Goal: Task Accomplishment & Management: Manage account settings

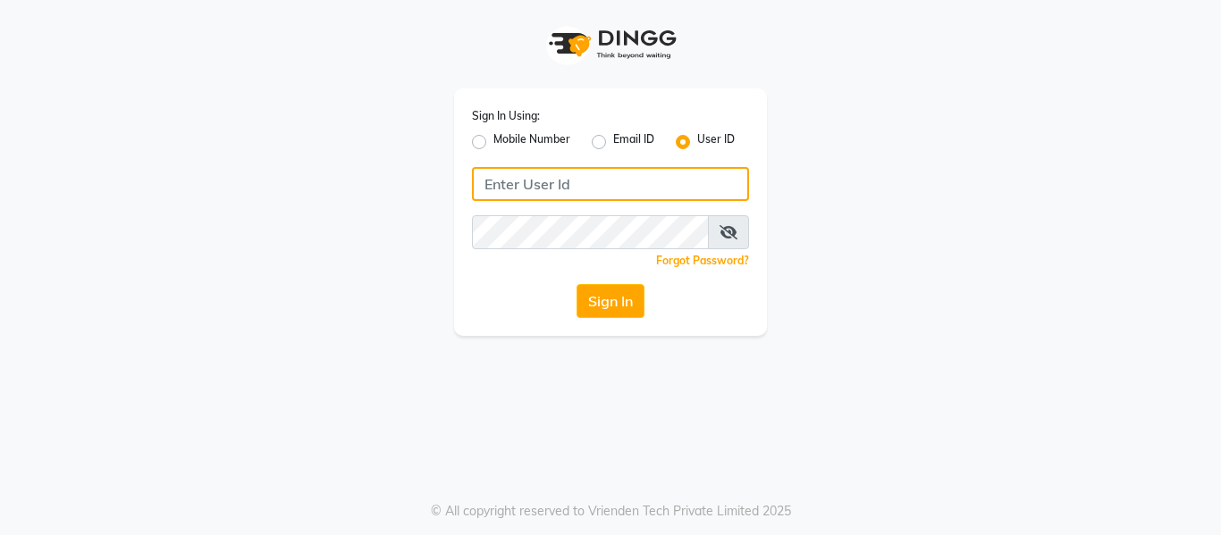
type input "9620411676"
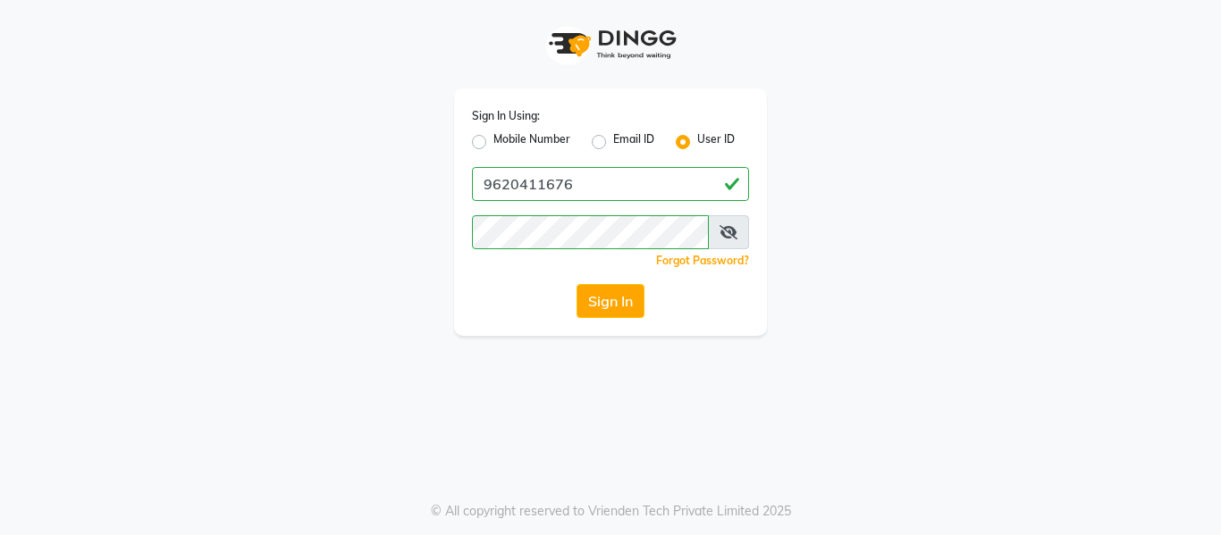
click at [493, 143] on label "Mobile Number" at bounding box center [531, 141] width 77 height 21
click at [493, 143] on input "Mobile Number" at bounding box center [499, 137] width 12 height 12
radio input "true"
radio input "false"
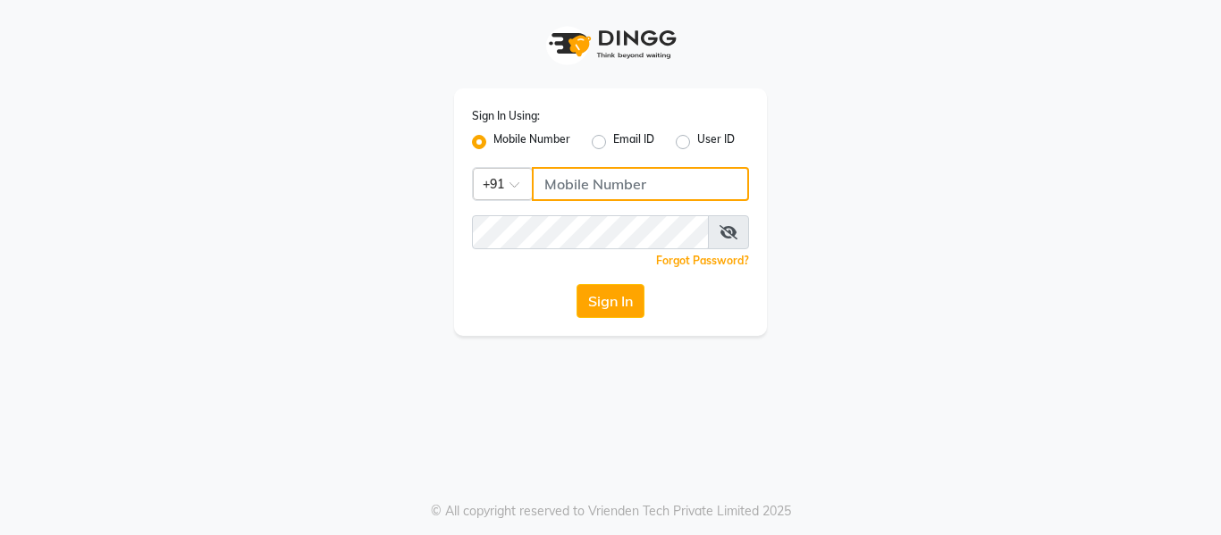
click at [592, 167] on input "Username" at bounding box center [640, 184] width 217 height 34
type input "9620411676"
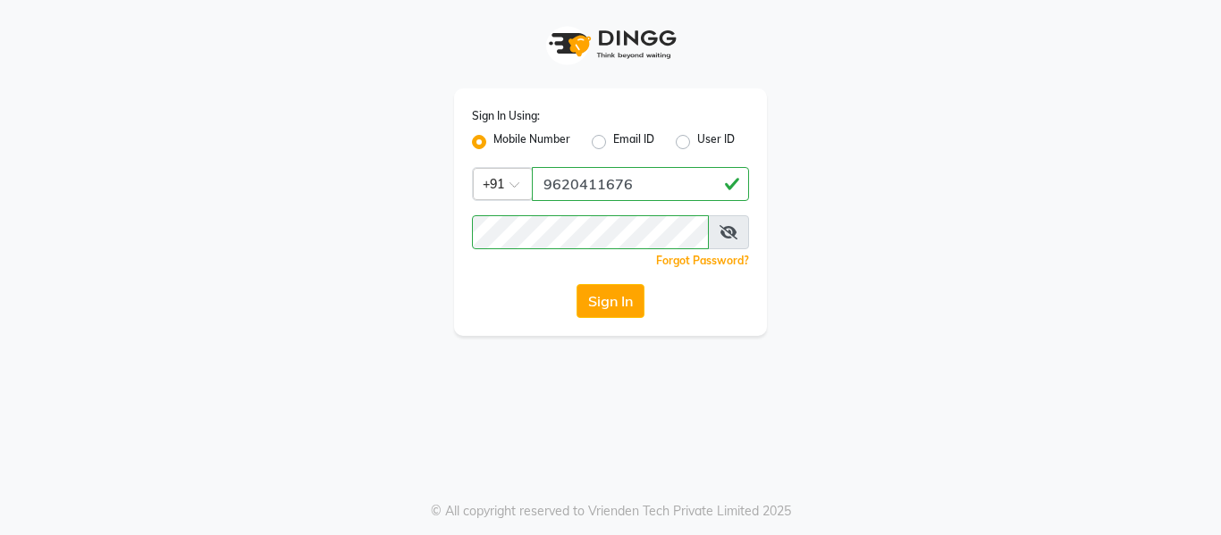
click at [519, 326] on div "Sign In Using: Mobile Number Email ID User ID Country Code × [PHONE_NUMBER] Rem…" at bounding box center [610, 212] width 313 height 248
click at [622, 300] on button "Sign In" at bounding box center [610, 301] width 68 height 34
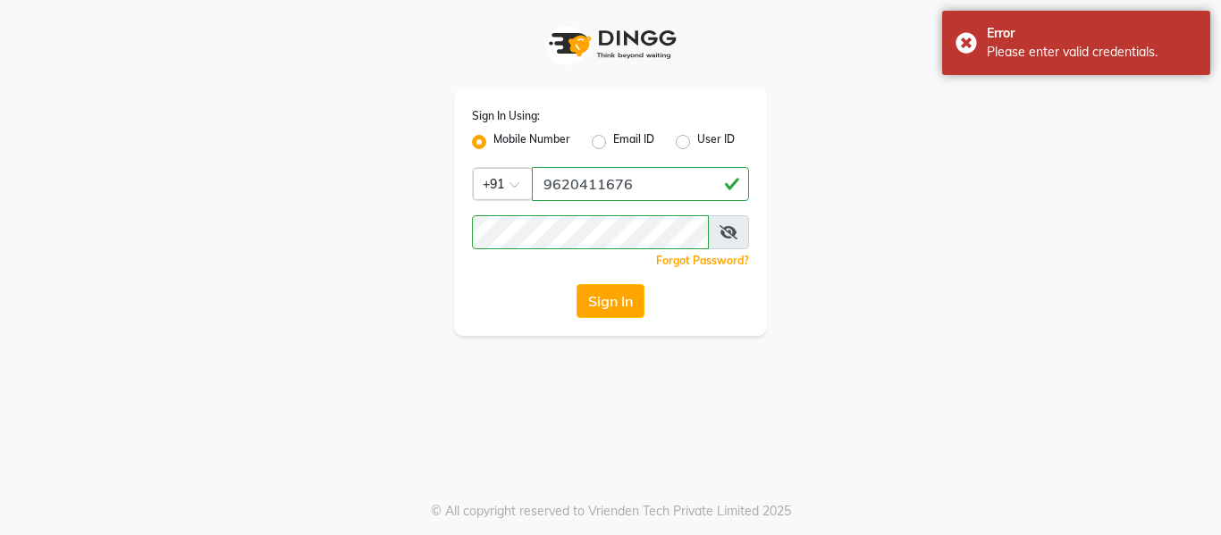
drag, startPoint x: 622, startPoint y: 300, endPoint x: 730, endPoint y: 237, distance: 125.4
click at [730, 237] on div "Sign In Using: Mobile Number Email ID User ID Country Code × [PHONE_NUMBER] Rem…" at bounding box center [610, 212] width 313 height 248
click at [730, 237] on icon at bounding box center [728, 232] width 18 height 14
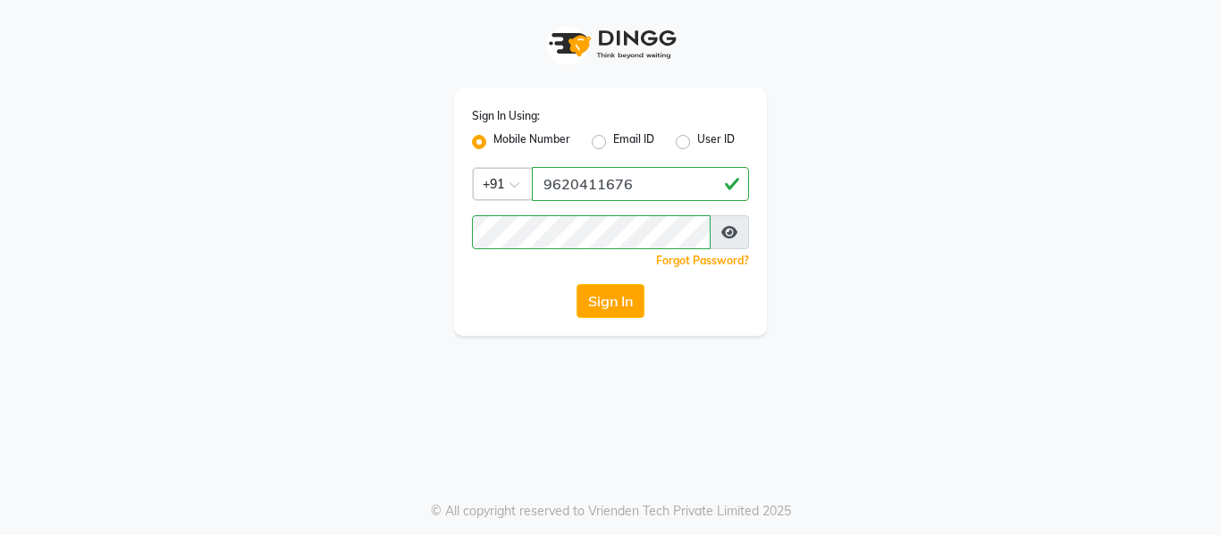
click at [600, 319] on div "Sign In Using: Mobile Number Email ID User ID Country Code × [PHONE_NUMBER] Rem…" at bounding box center [610, 212] width 313 height 248
click at [600, 311] on button "Sign In" at bounding box center [610, 301] width 68 height 34
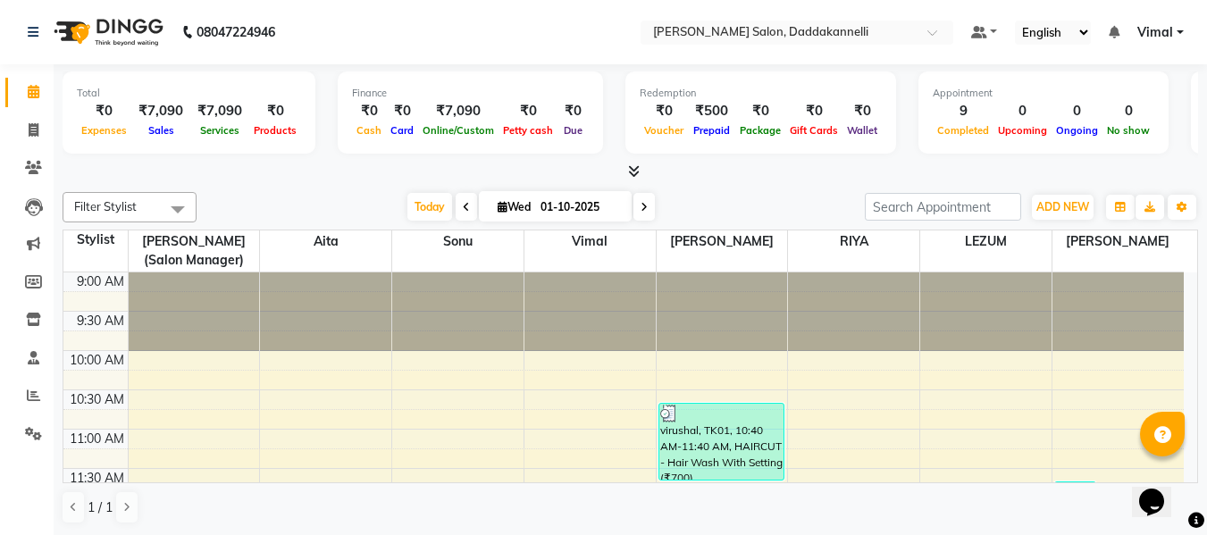
drag, startPoint x: 827, startPoint y: 358, endPoint x: 812, endPoint y: 352, distance: 16.4
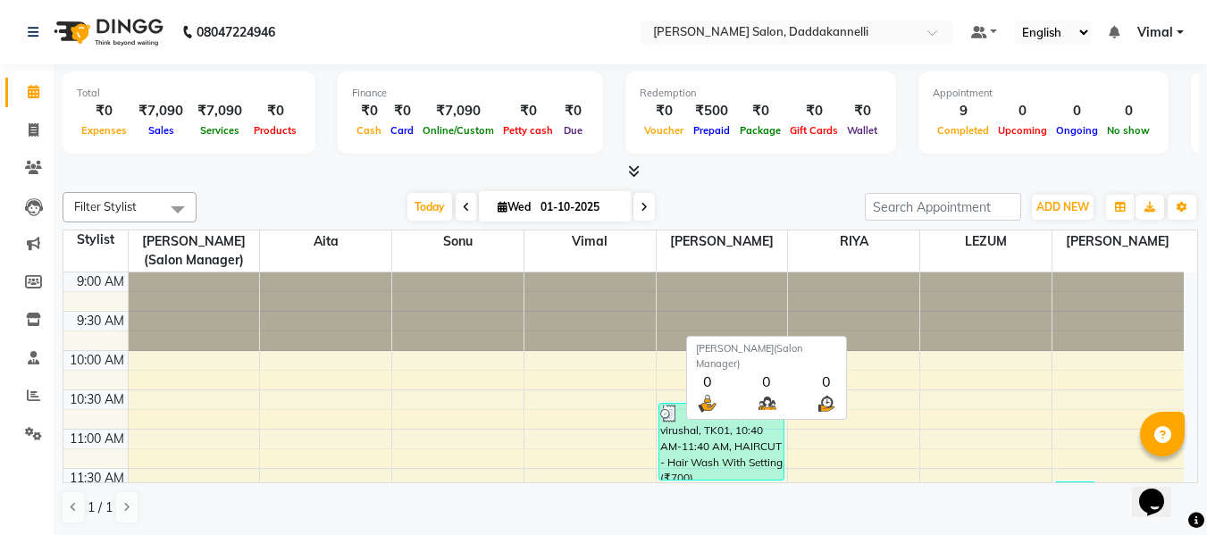
drag, startPoint x: 812, startPoint y: 352, endPoint x: 197, endPoint y: 258, distance: 621.9
click at [197, 258] on span "[PERSON_NAME](Salon Manager)" at bounding box center [194, 251] width 131 height 41
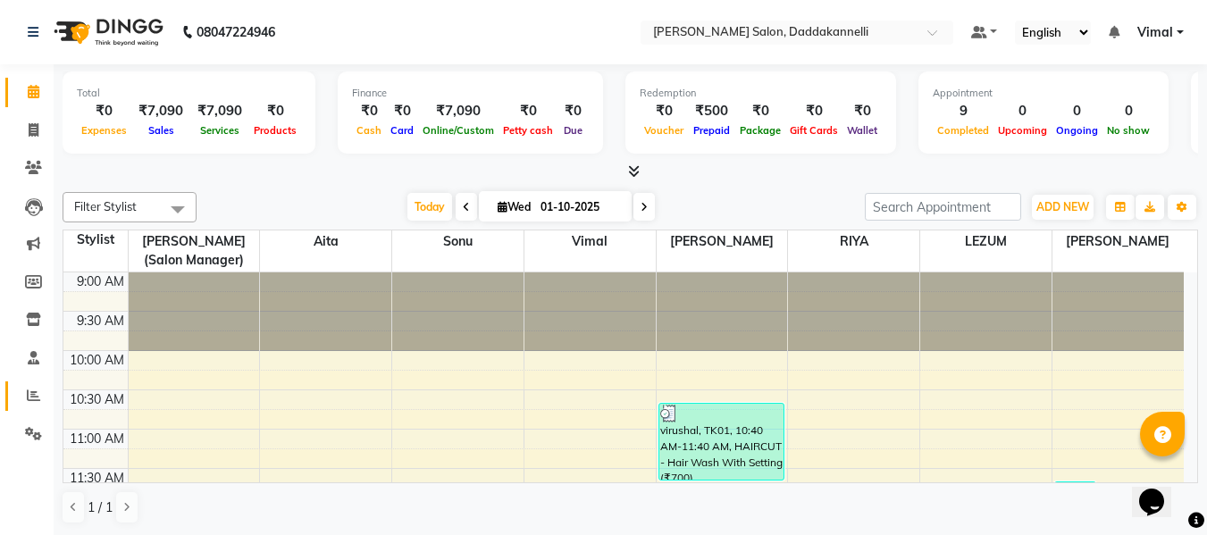
click at [16, 398] on link "Reports" at bounding box center [26, 396] width 43 height 29
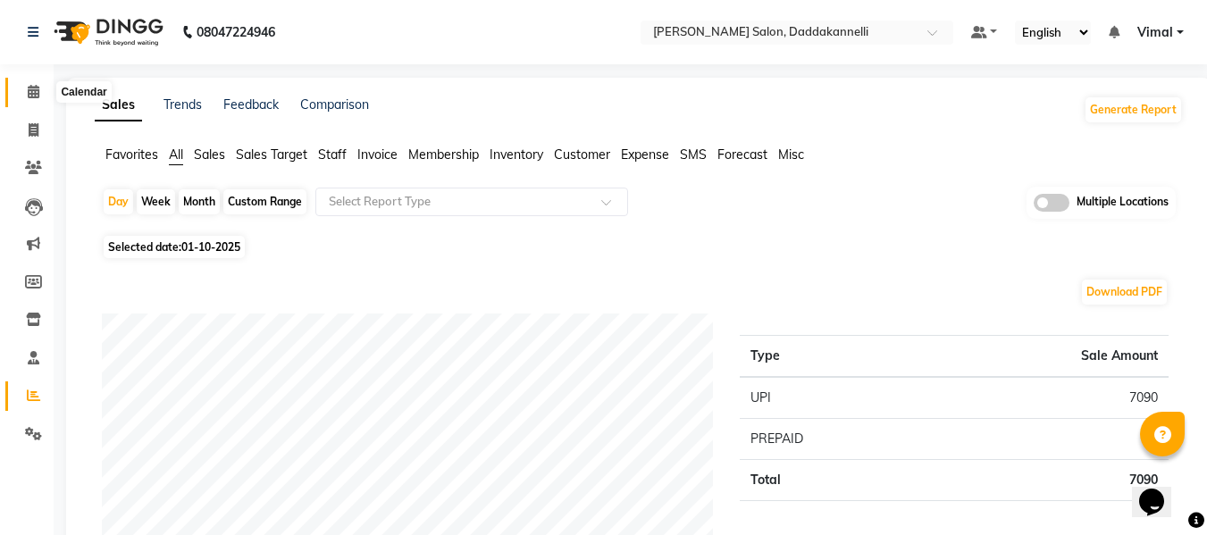
click at [25, 99] on span at bounding box center [33, 92] width 31 height 21
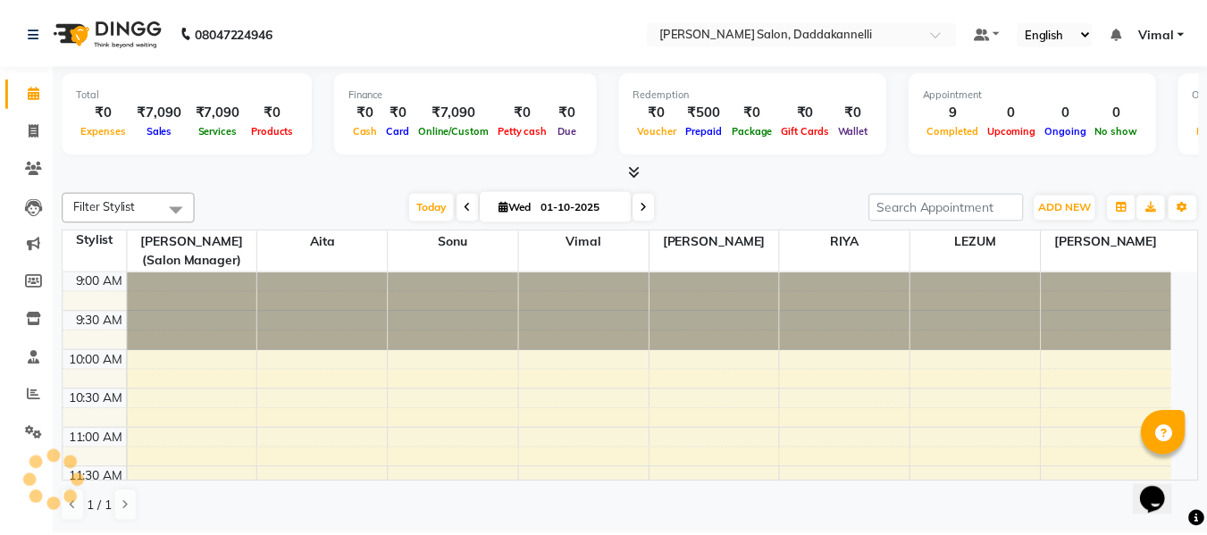
scroll to position [551, 0]
